Goal: Find specific page/section: Find specific page/section

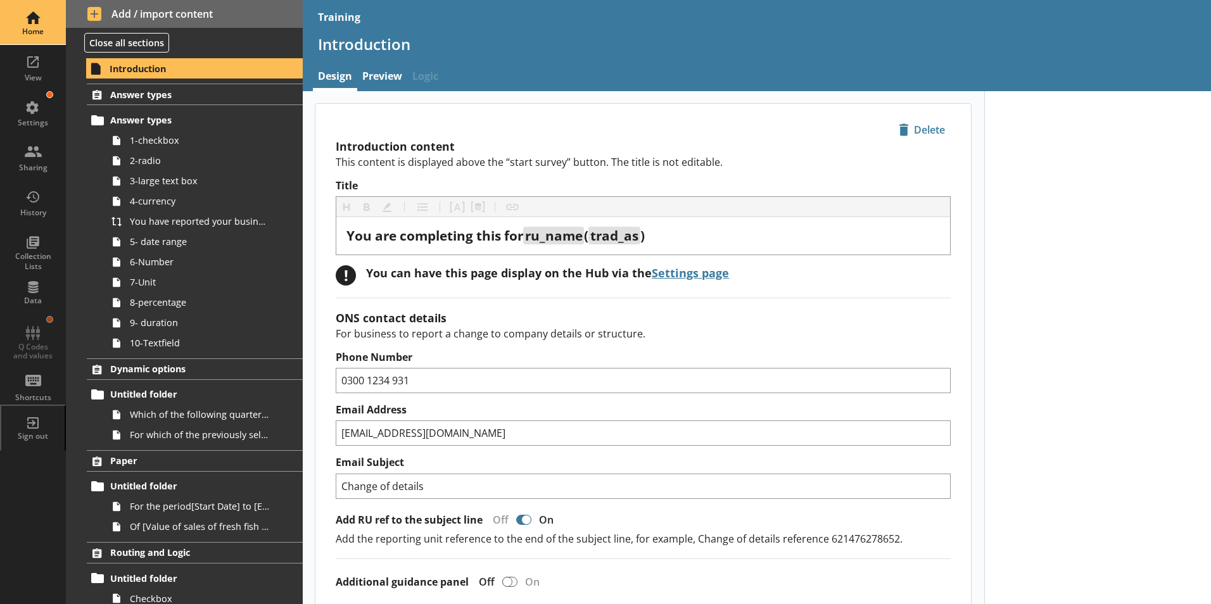
click at [33, 35] on div "Home" at bounding box center [33, 32] width 44 height 10
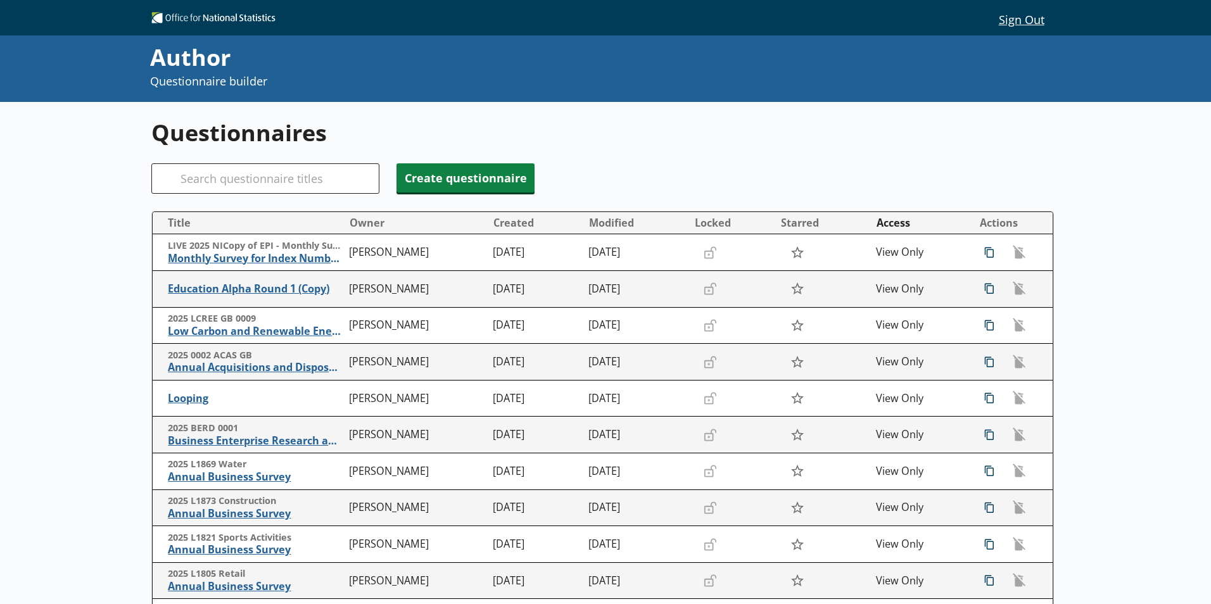
click at [182, 176] on div "Search" at bounding box center [265, 178] width 228 height 30
click at [184, 176] on div "Search" at bounding box center [265, 178] width 228 height 30
click at [194, 182] on input "Search" at bounding box center [265, 178] width 228 height 30
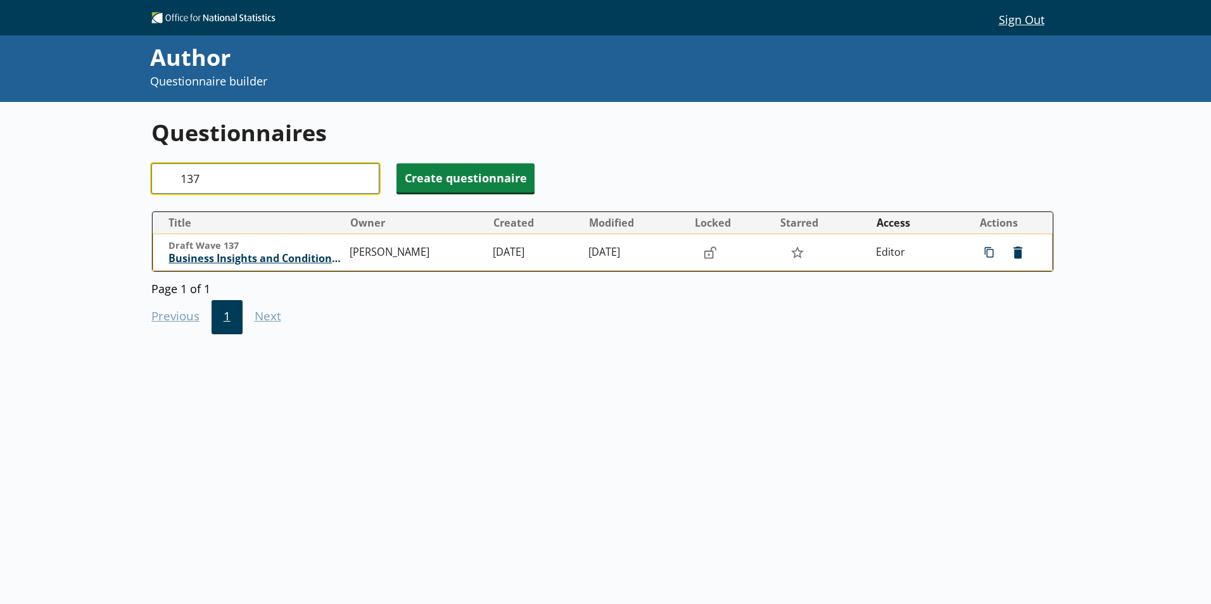
type input "137"
click at [219, 258] on span "Business Insights and Conditions Survey (BICS)" at bounding box center [256, 258] width 175 height 13
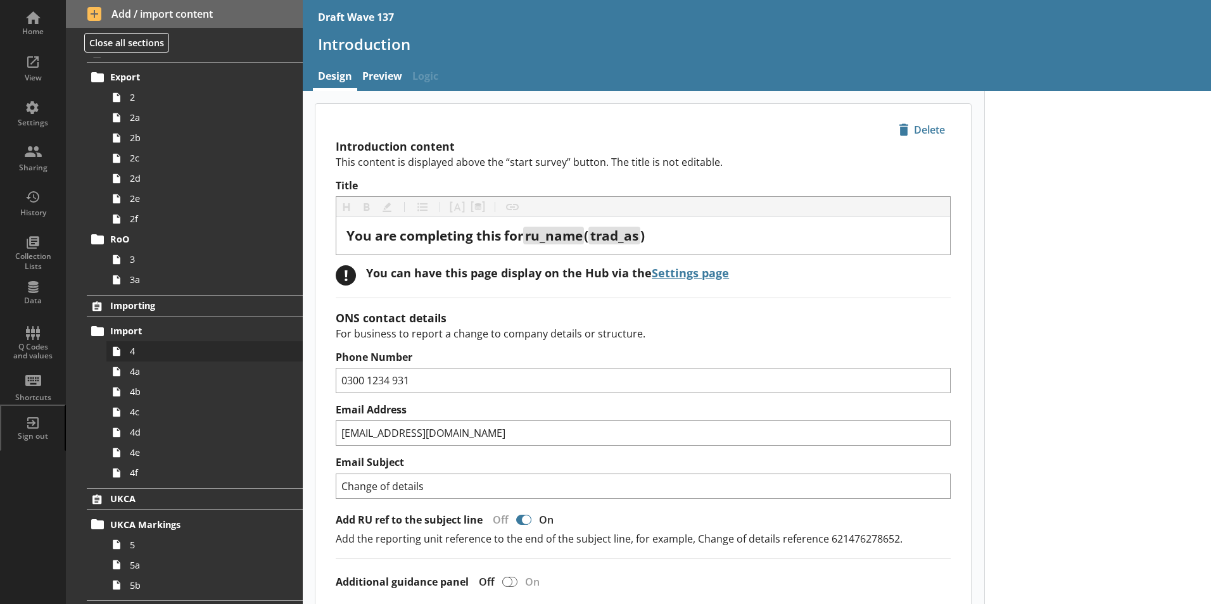
scroll to position [253, 0]
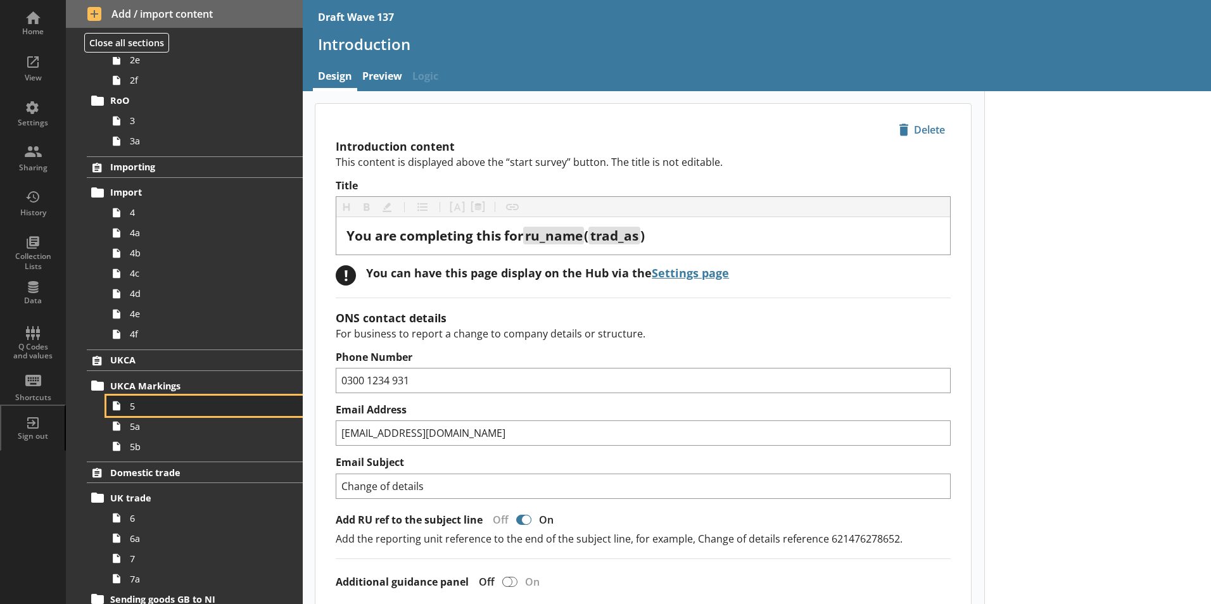
click at [137, 412] on link "5" at bounding box center [204, 406] width 196 height 20
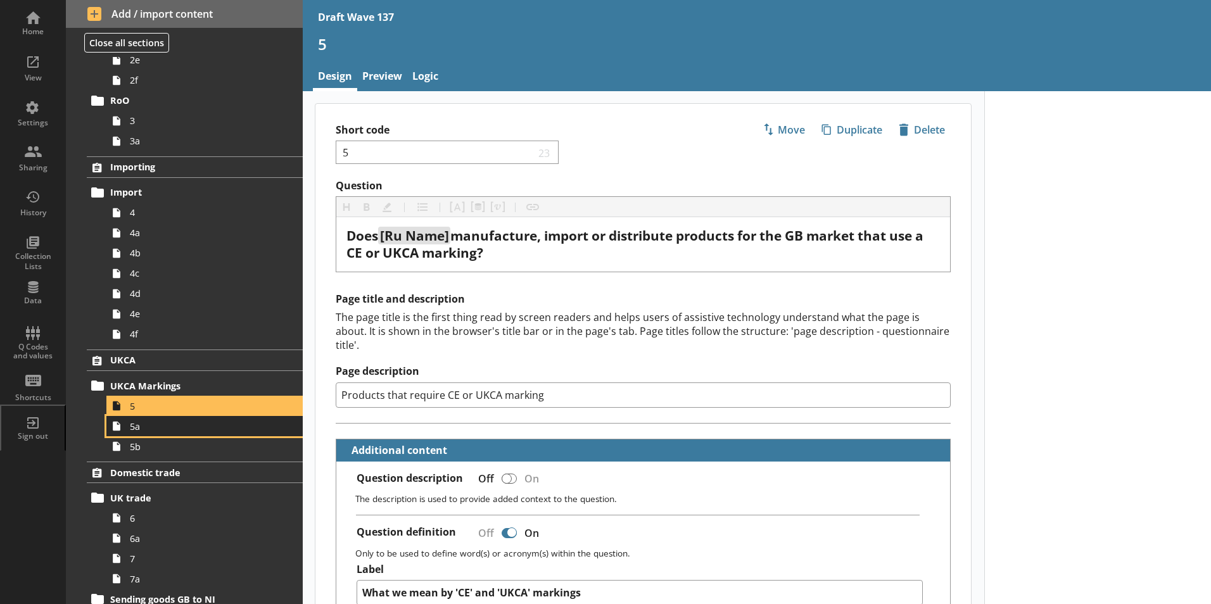
click at [153, 429] on span "5a" at bounding box center [200, 427] width 141 height 12
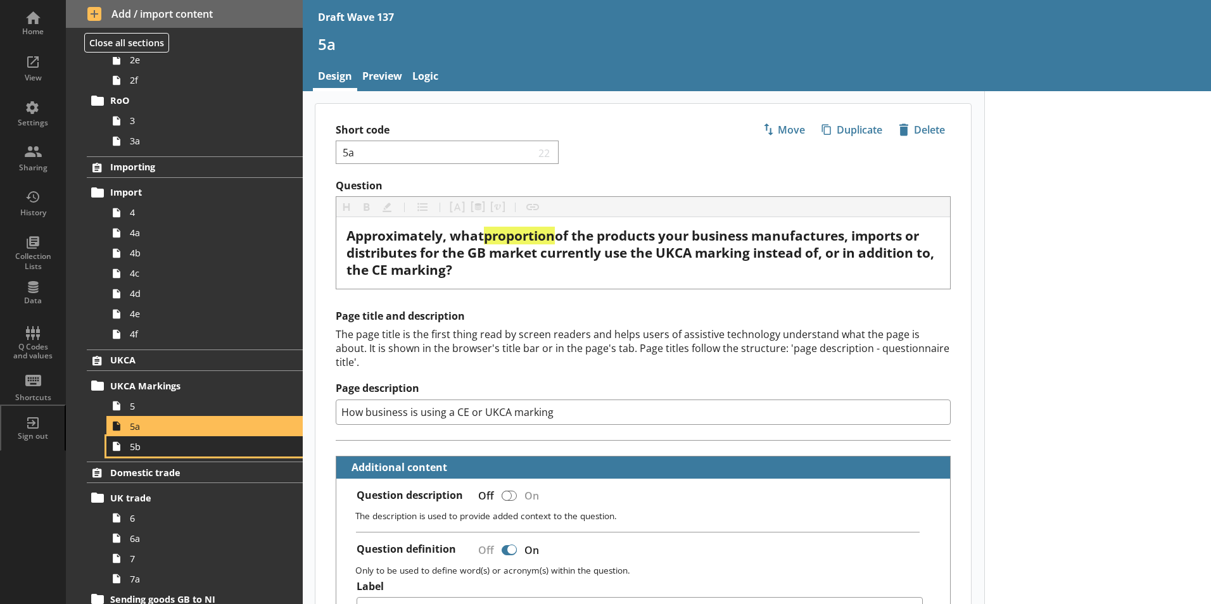
click at [158, 451] on span "5b" at bounding box center [200, 447] width 141 height 12
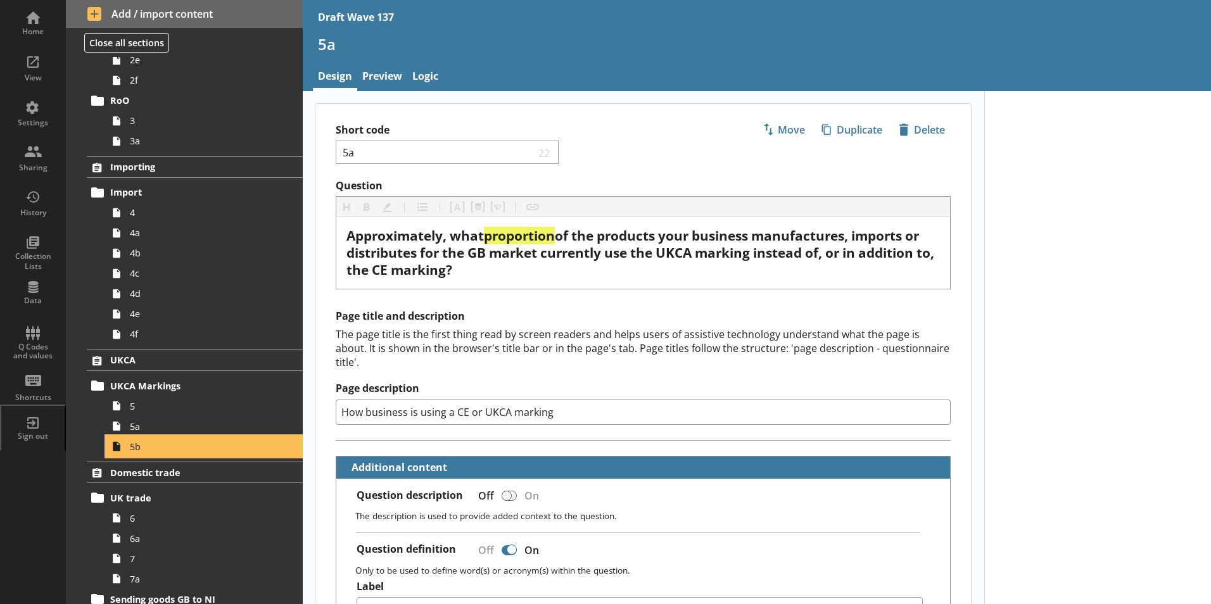
type textarea "x"
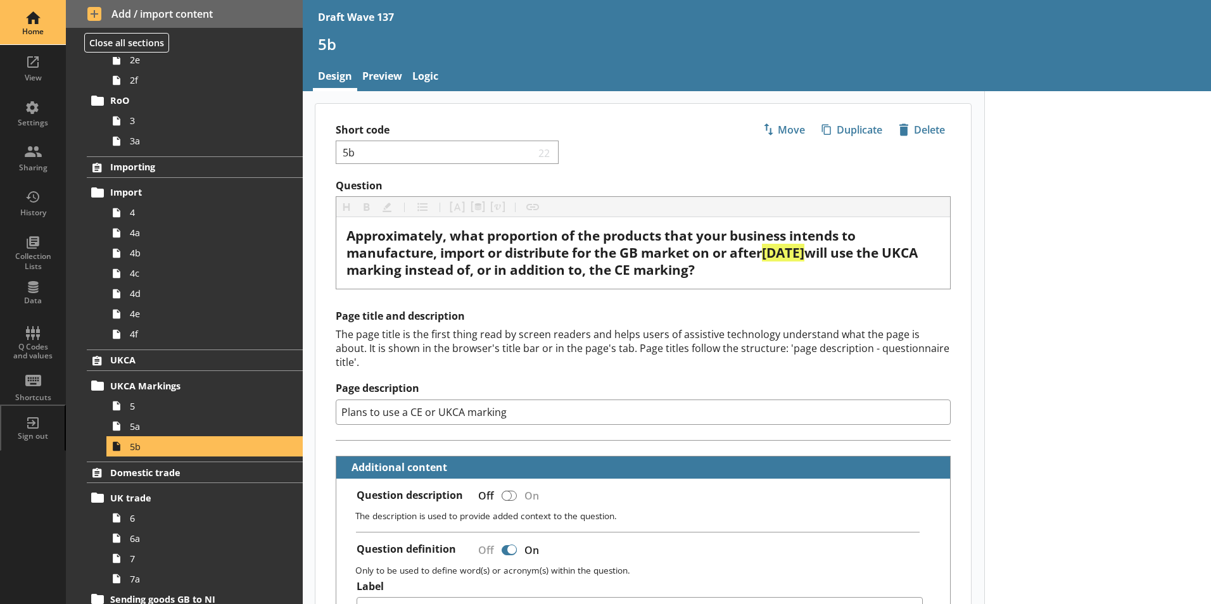
click at [41, 29] on div "Home" at bounding box center [33, 32] width 44 height 10
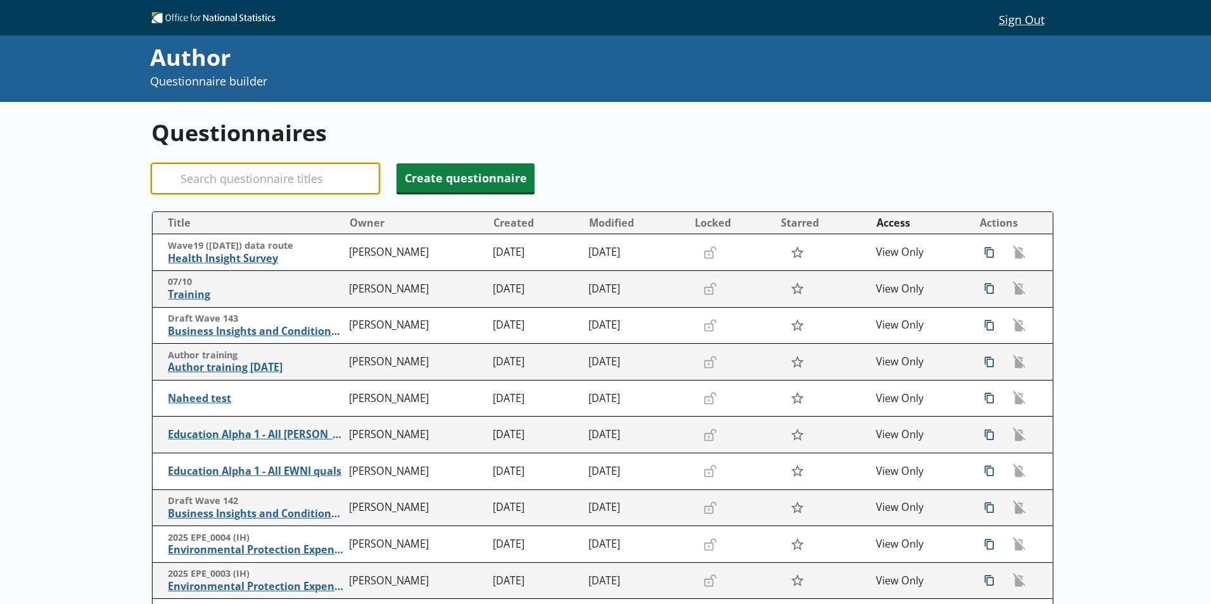
click at [236, 174] on input "Search" at bounding box center [265, 178] width 228 height 30
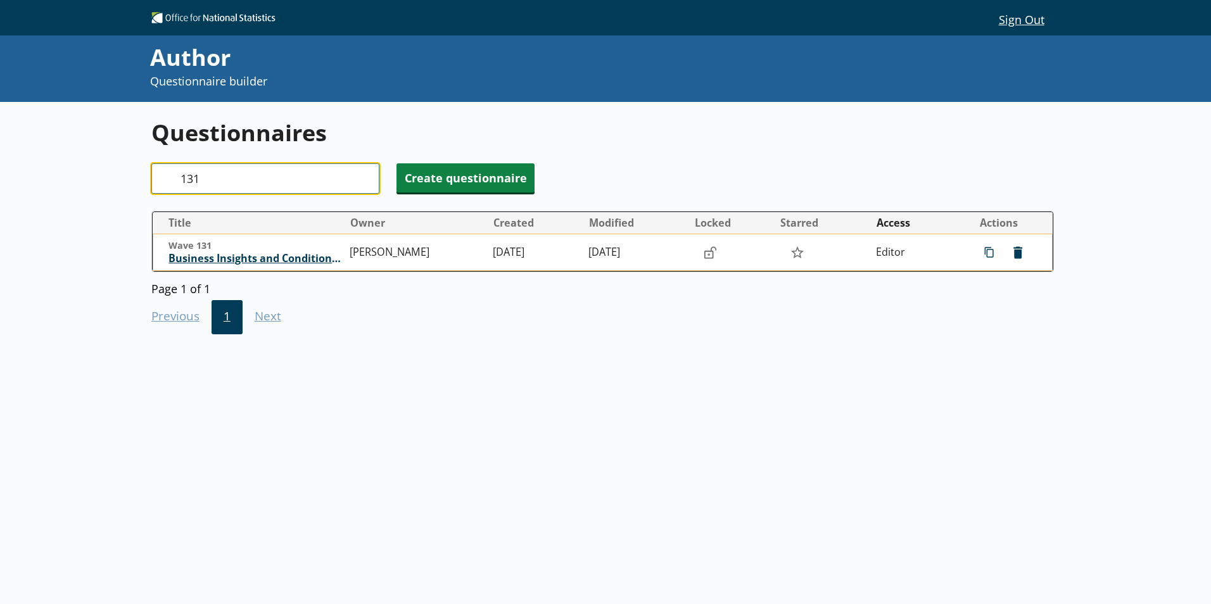
type input "131"
click at [253, 260] on span "Business Insights and Conditions Survey (BICS)" at bounding box center [256, 258] width 175 height 13
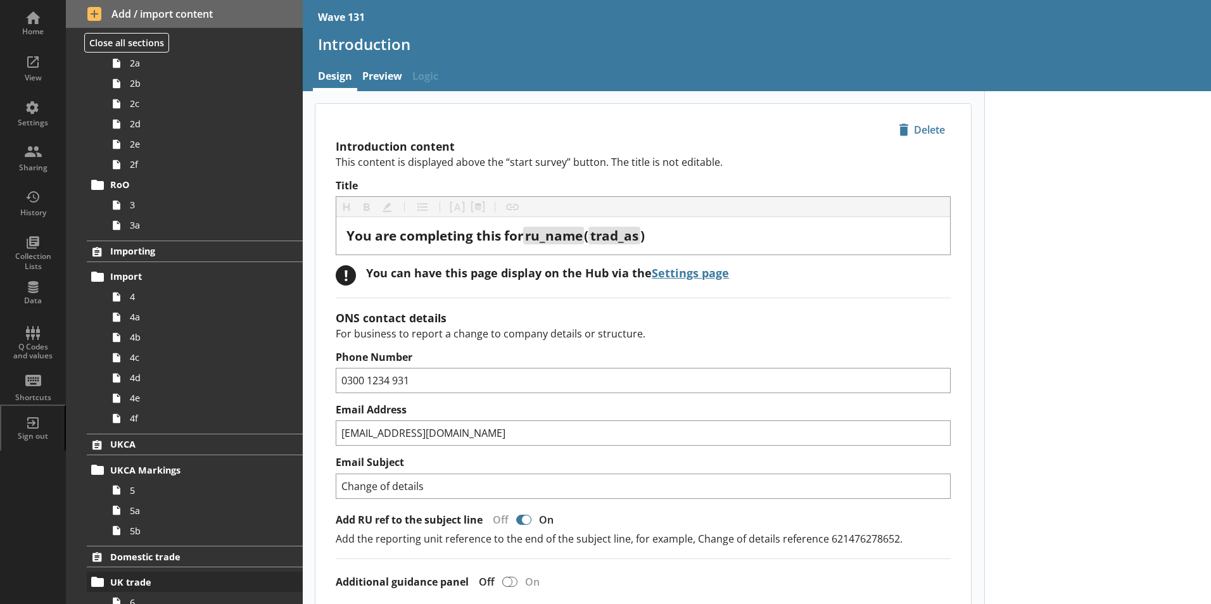
scroll to position [190, 0]
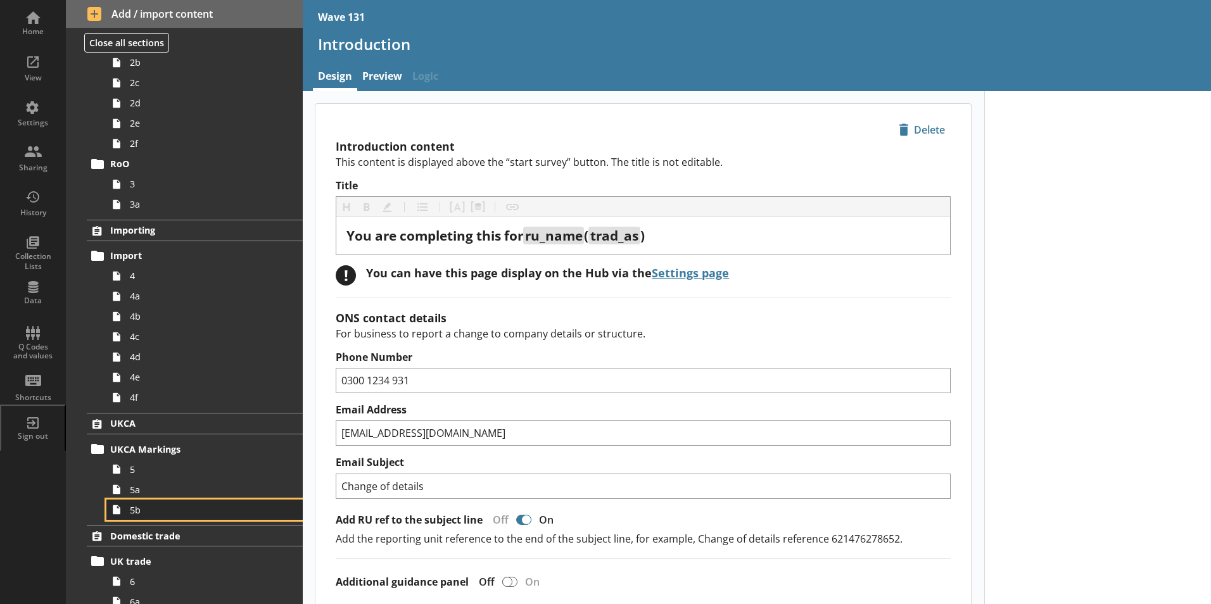
click at [141, 511] on span "5b" at bounding box center [200, 510] width 141 height 12
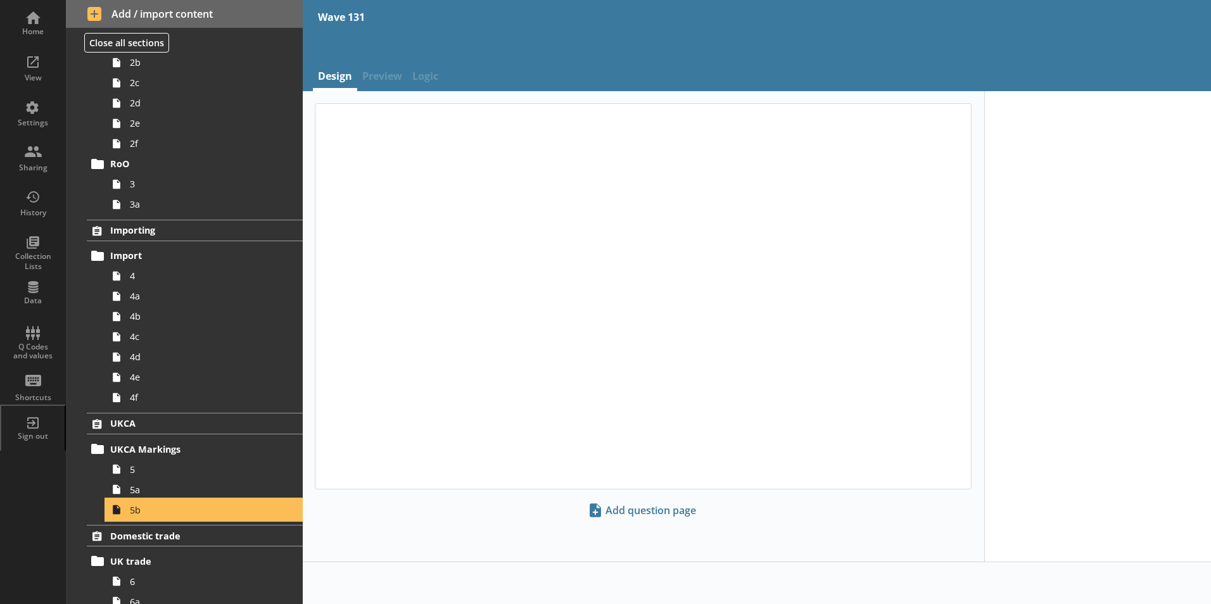
type textarea "x"
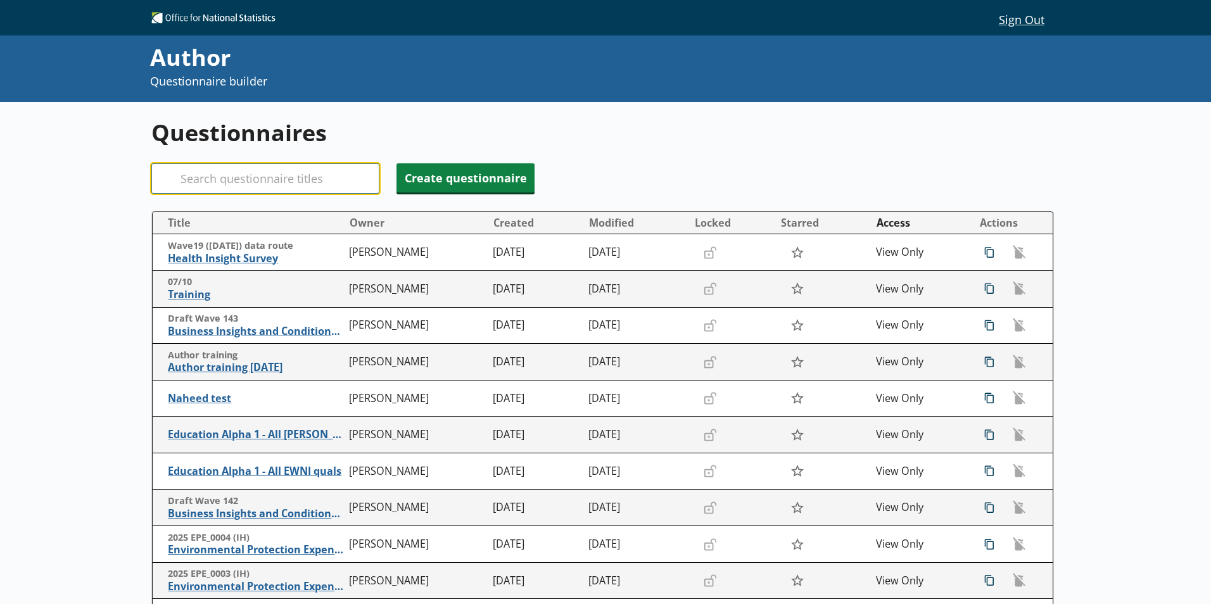
click at [243, 180] on input "Search" at bounding box center [265, 178] width 228 height 30
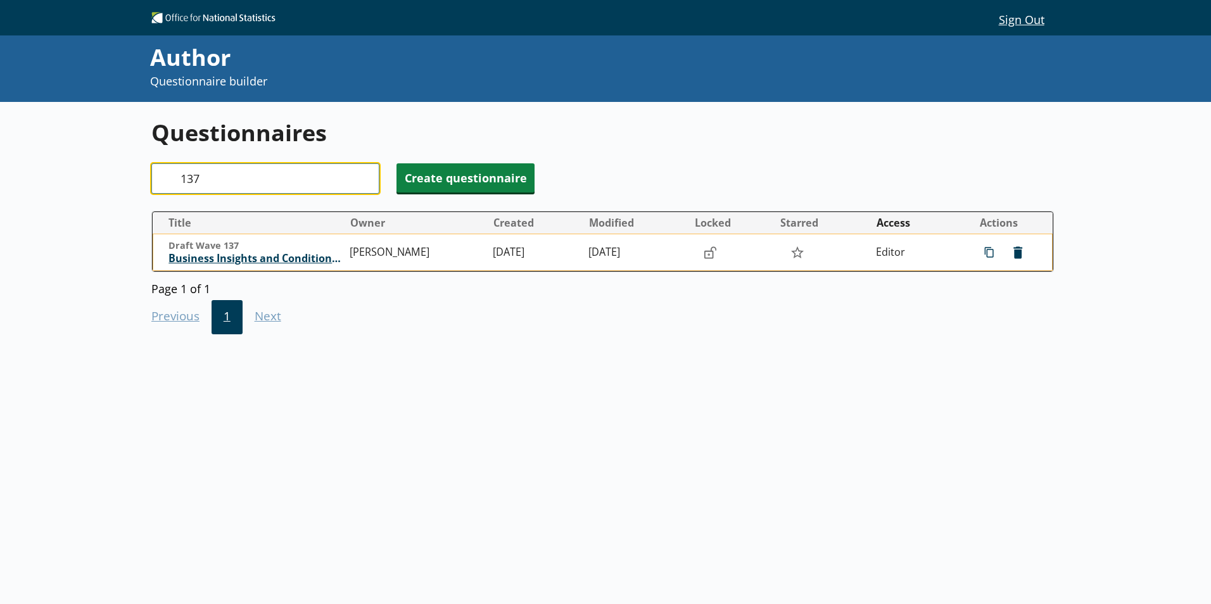
type input "137"
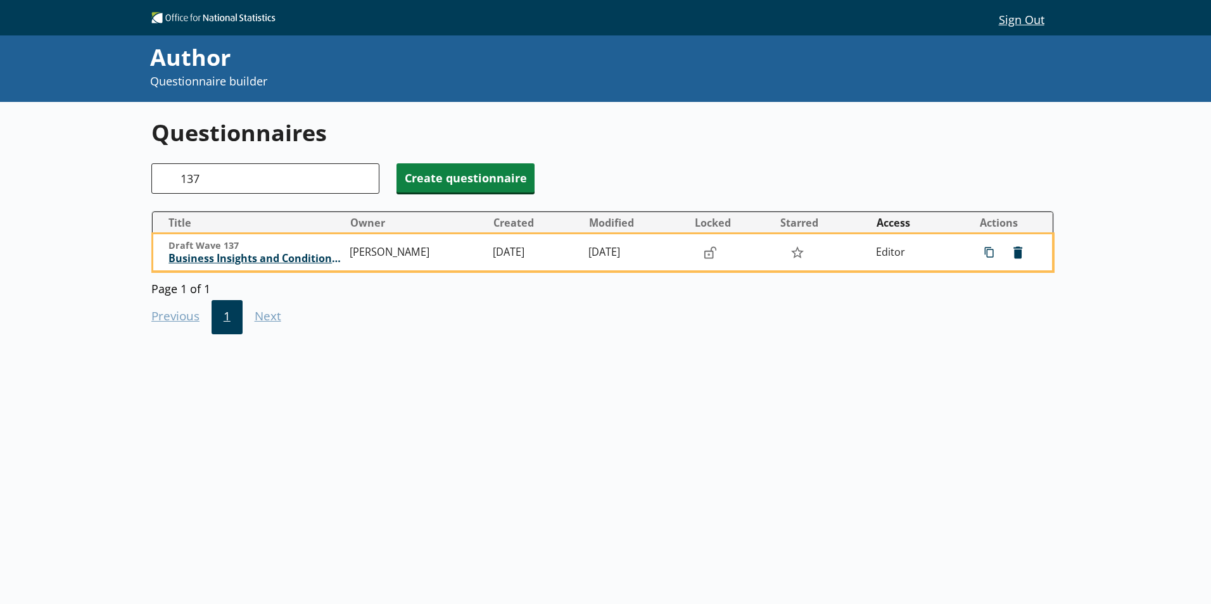
click at [291, 264] on span "Business Insights and Conditions Survey (BICS)" at bounding box center [256, 258] width 175 height 13
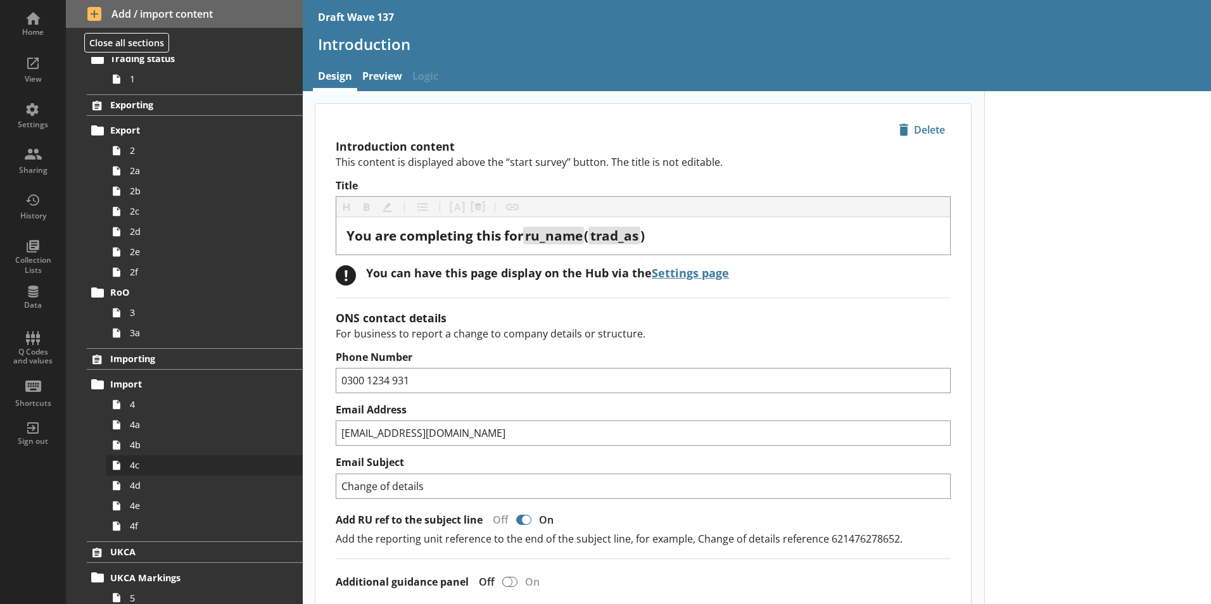
scroll to position [190, 0]
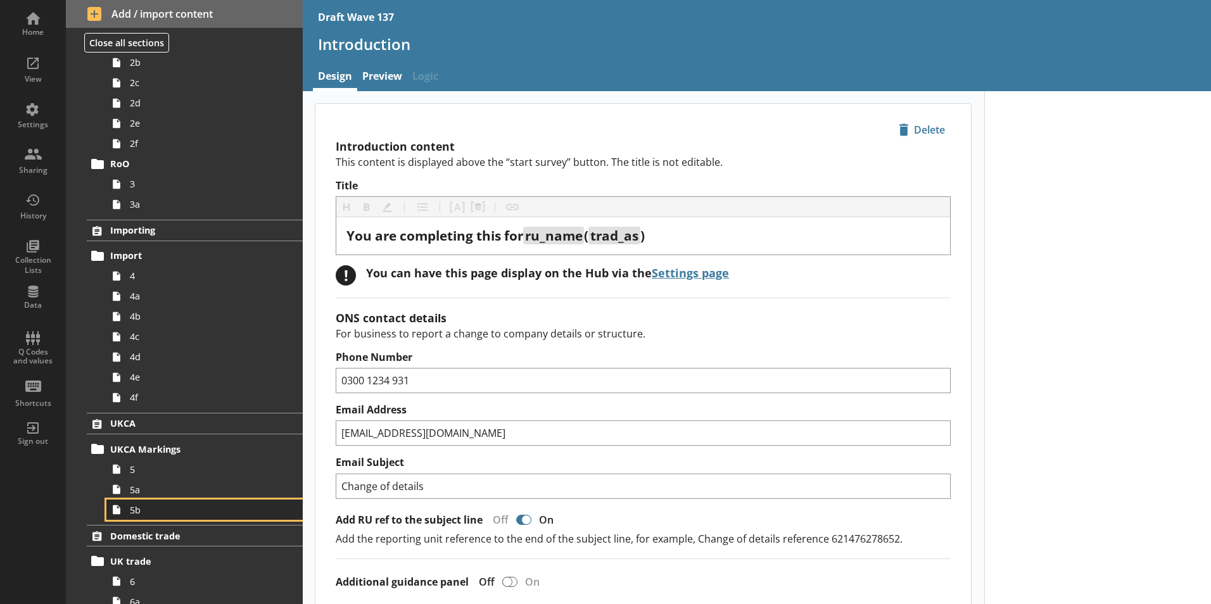
click at [136, 514] on span "5b" at bounding box center [200, 510] width 141 height 12
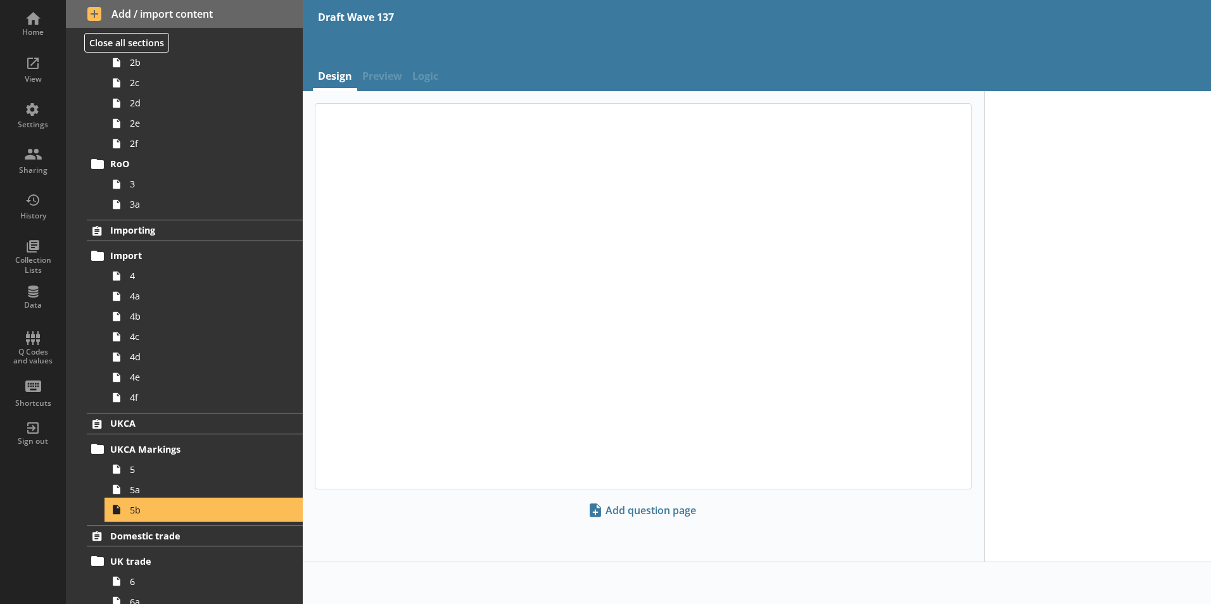
type textarea "x"
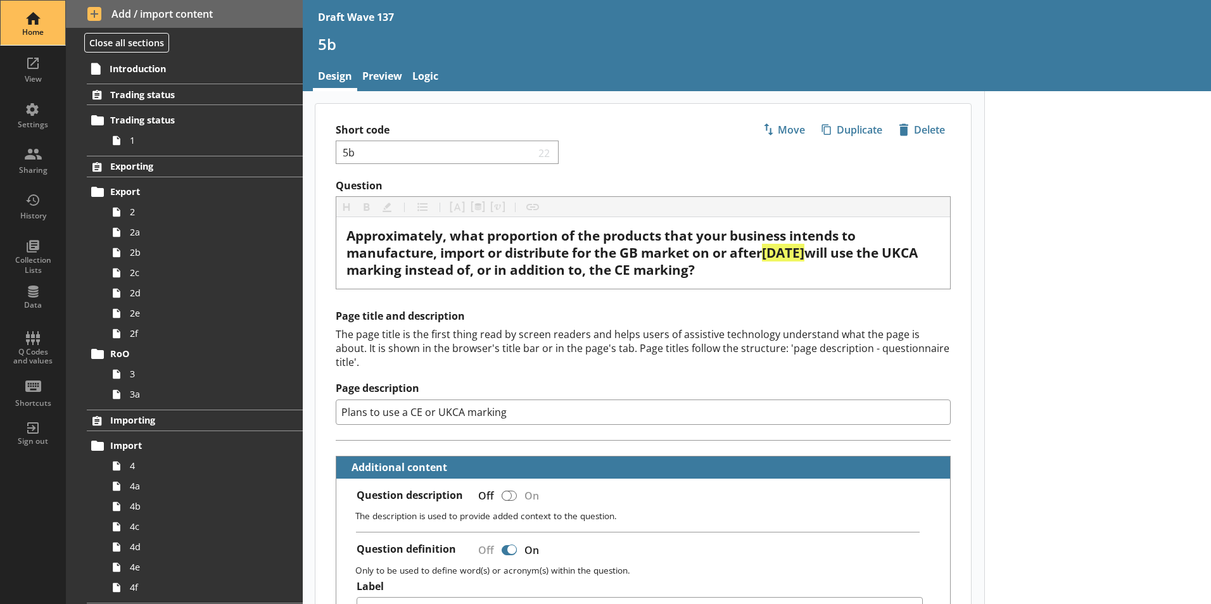
click at [37, 33] on div "Home" at bounding box center [33, 32] width 44 height 10
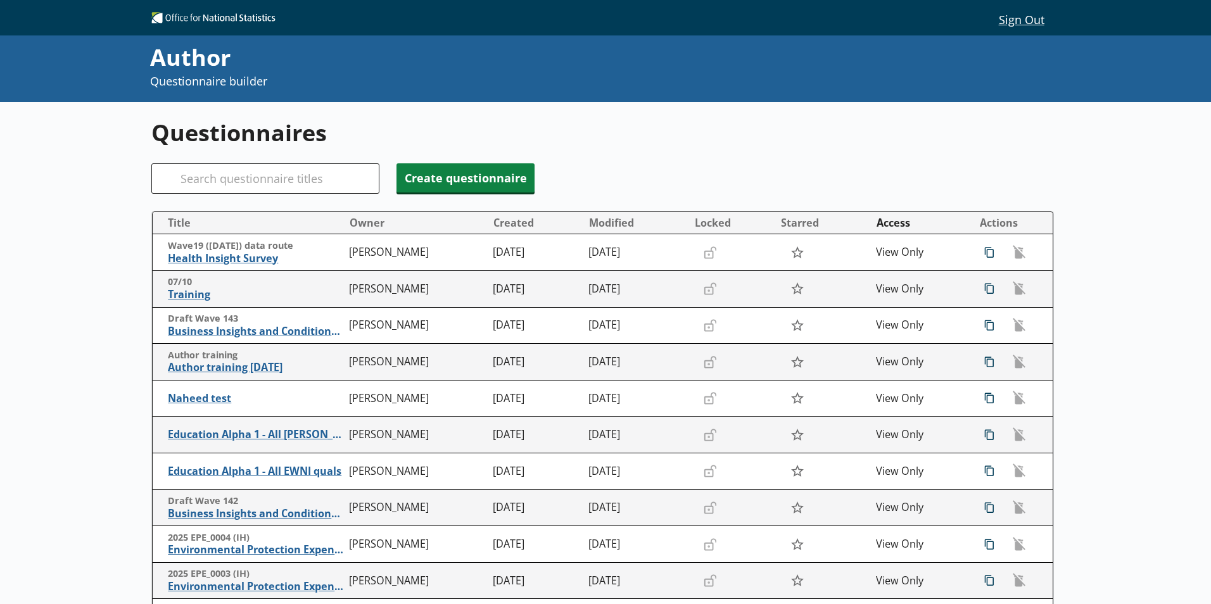
click at [184, 175] on div "Search" at bounding box center [265, 178] width 228 height 30
click at [188, 177] on input "Search" at bounding box center [265, 178] width 228 height 30
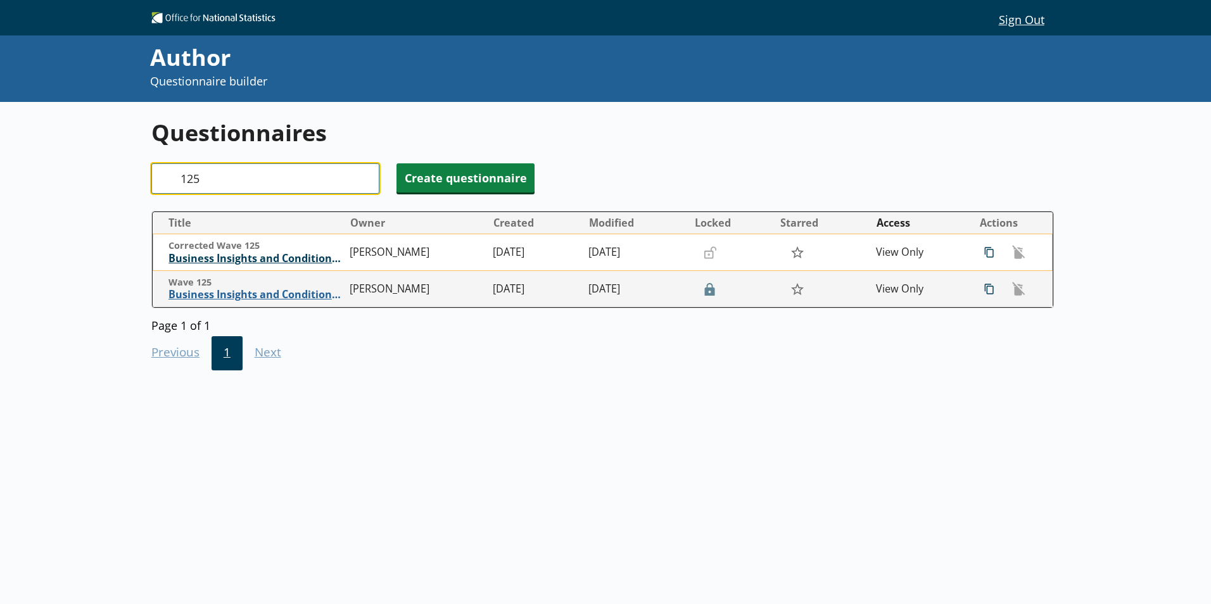
type input "125"
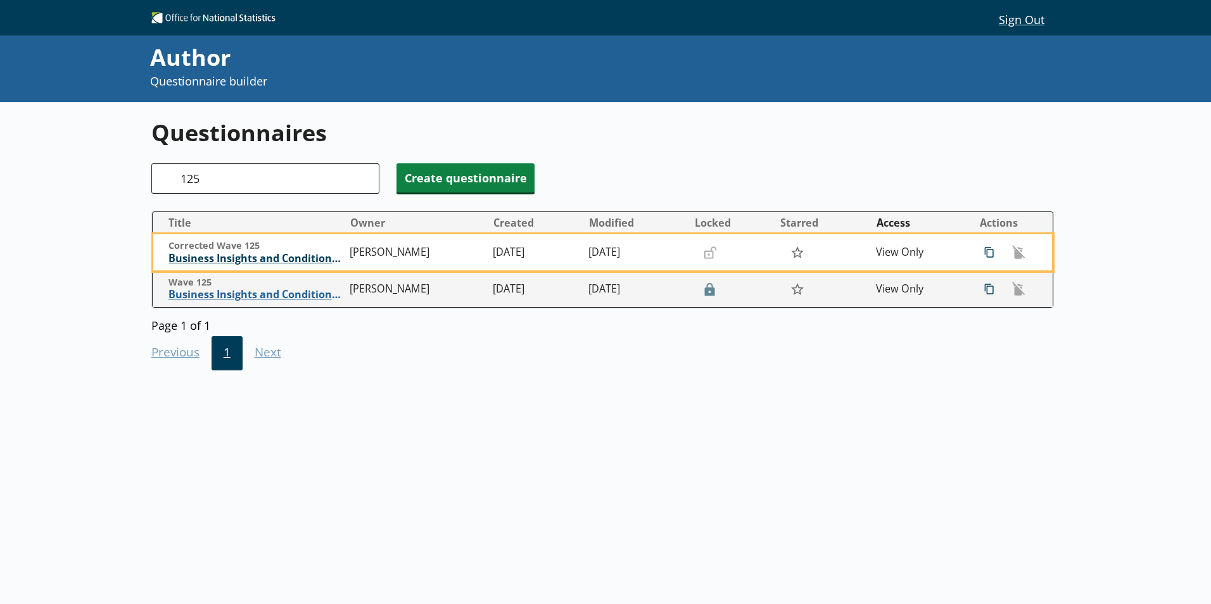
click at [278, 258] on span "Business Insights and Conditions Survey (BICS)" at bounding box center [256, 258] width 175 height 13
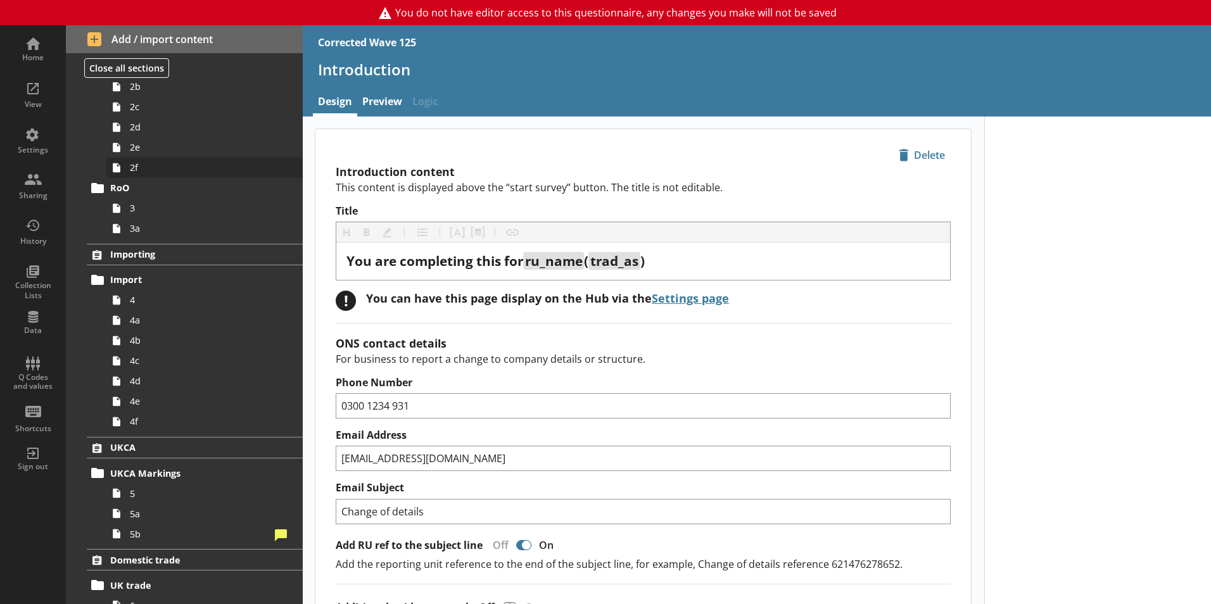
scroll to position [317, 0]
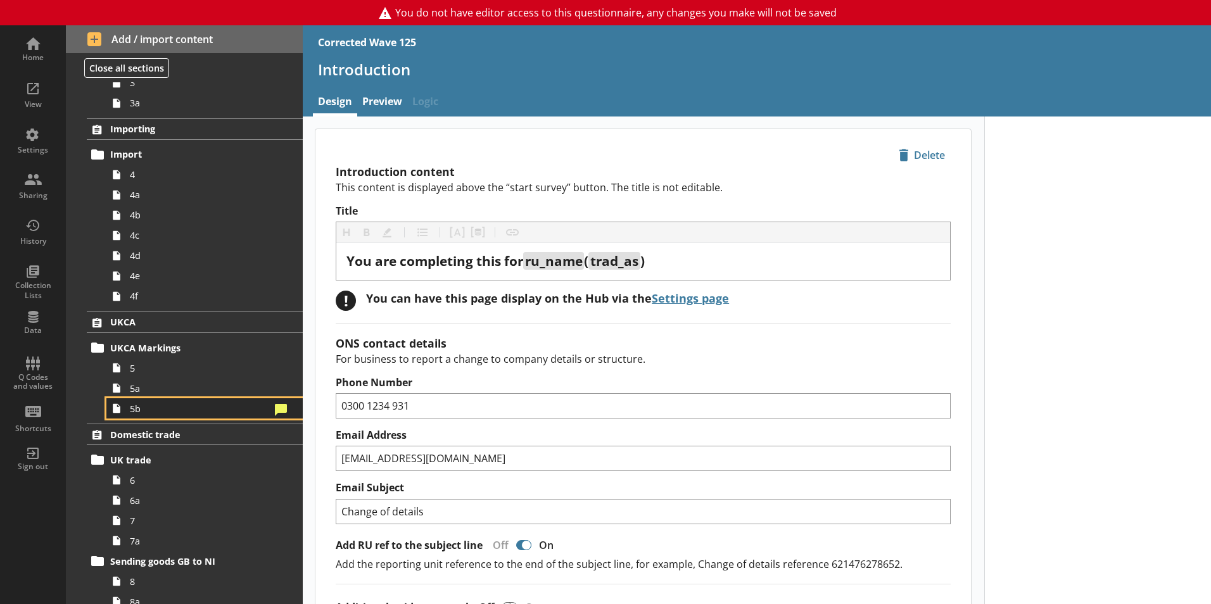
click at [151, 406] on span "5b" at bounding box center [200, 409] width 141 height 12
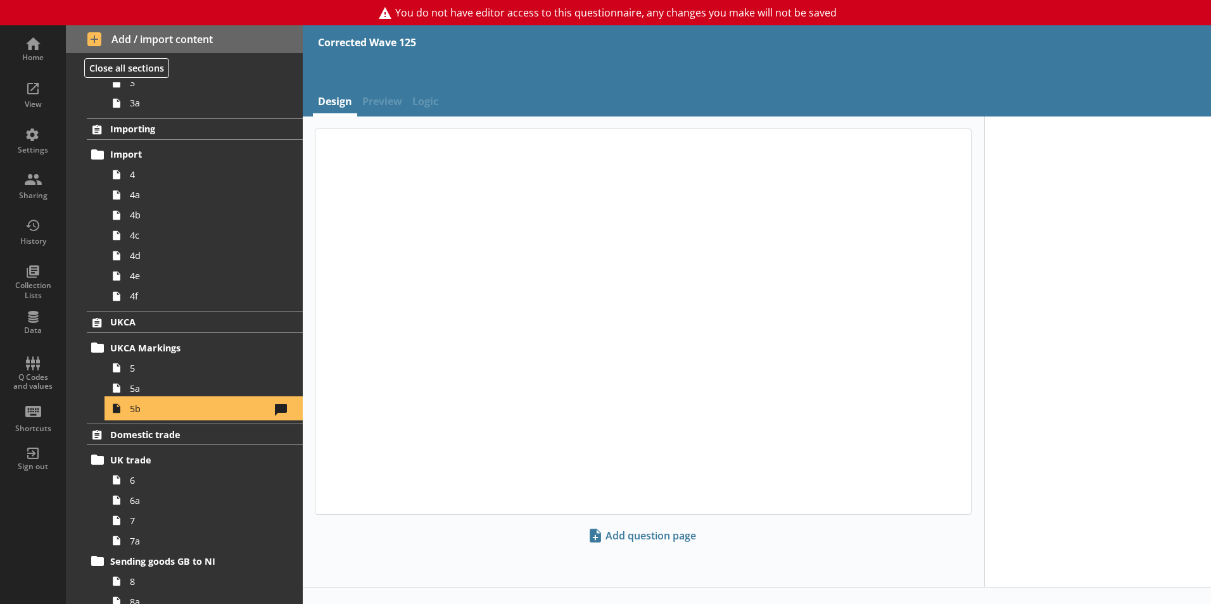
type textarea "x"
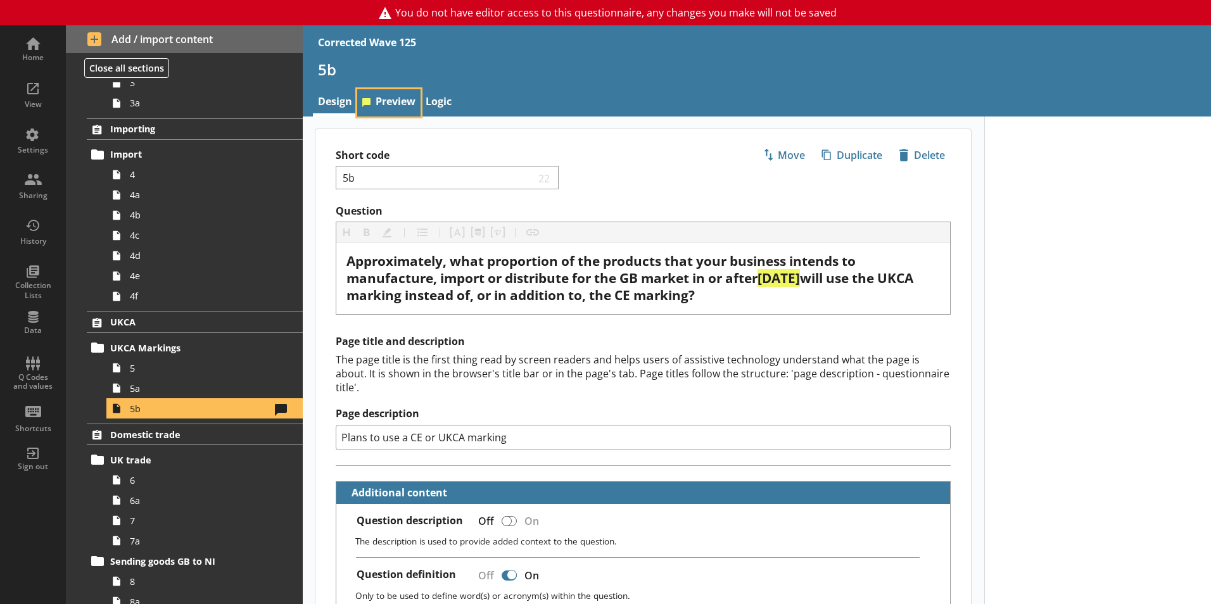
click at [391, 101] on link "Preview" at bounding box center [388, 102] width 63 height 27
